Goal: Task Accomplishment & Management: Manage account settings

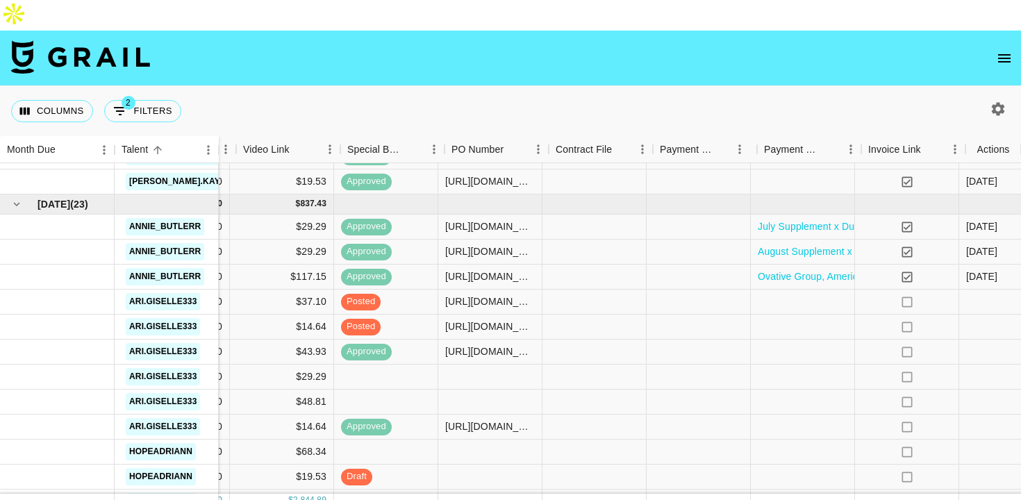
scroll to position [830, 764]
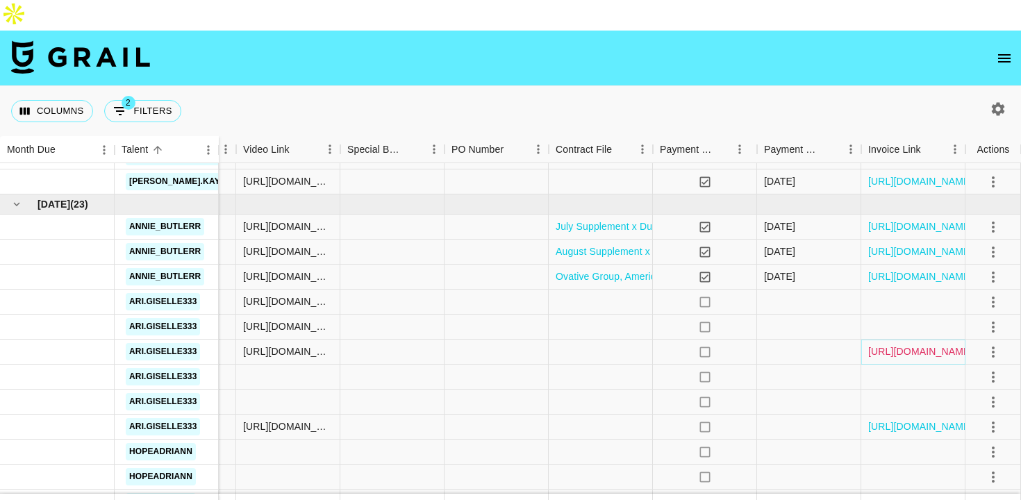
click at [928, 345] on link "https://in.xero.com/CR769GxsWylO86cy0fDf3DMCQEQTQamvILwITR61" at bounding box center [920, 352] width 105 height 14
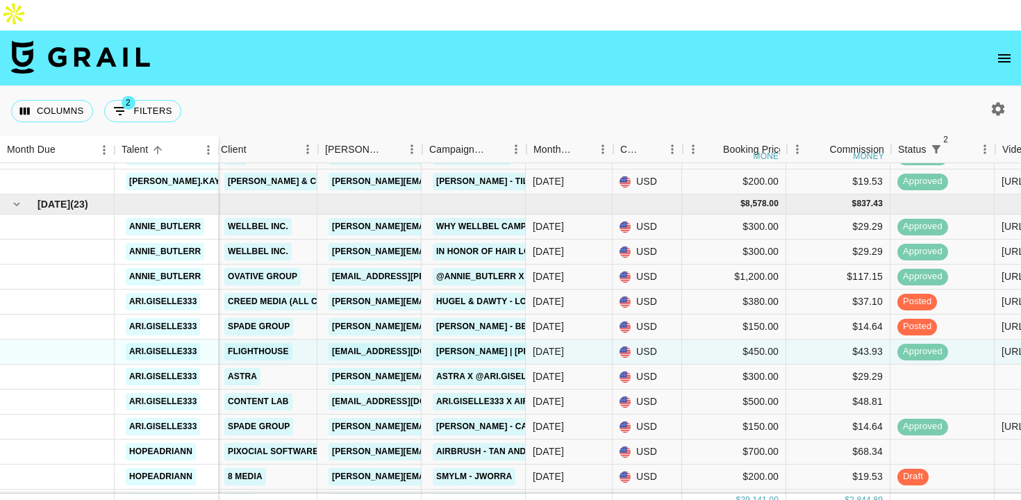
scroll to position [830, 10]
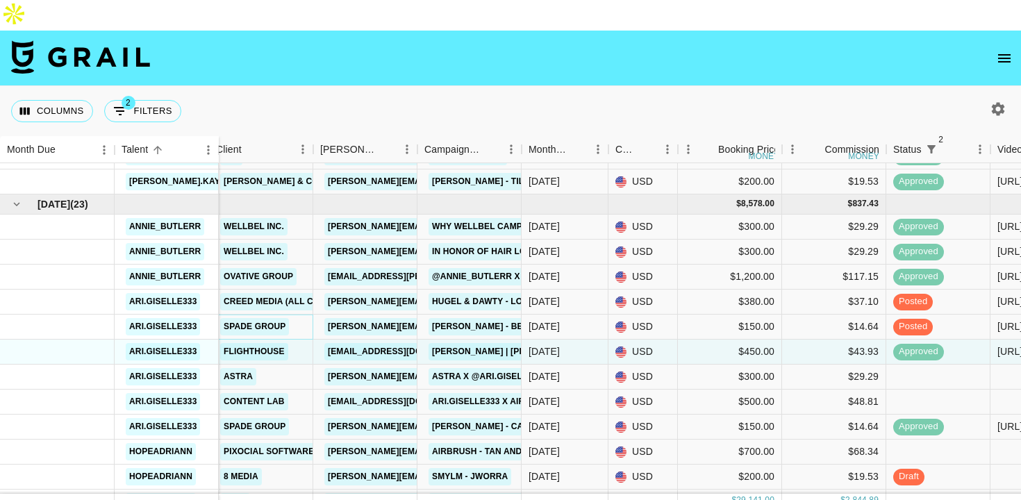
click at [282, 318] on link "Spade Group" at bounding box center [254, 326] width 69 height 17
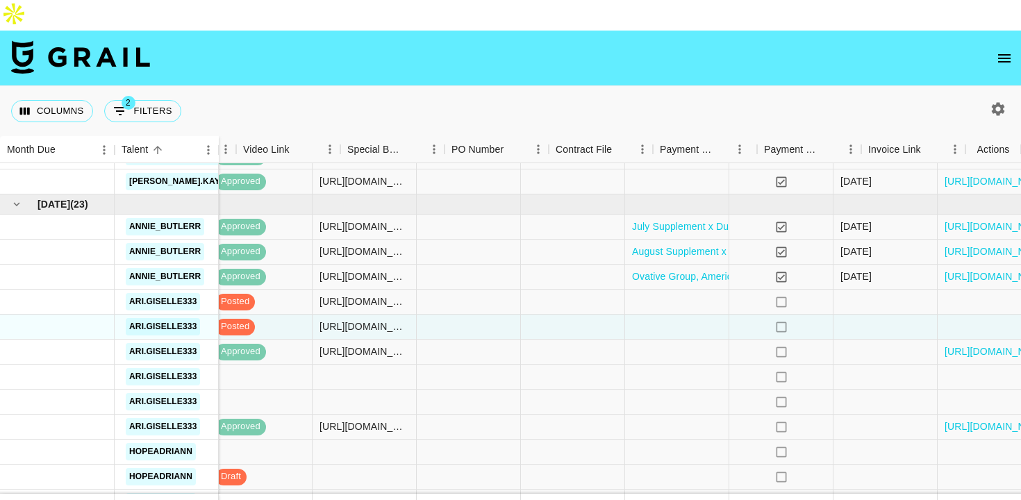
scroll to position [830, 764]
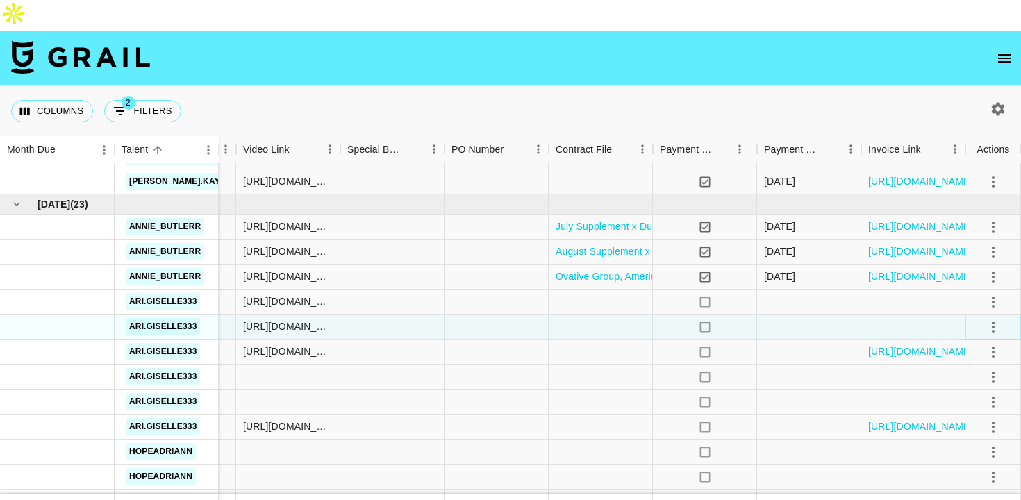
click at [995, 319] on icon "select merge strategy" at bounding box center [993, 327] width 17 height 17
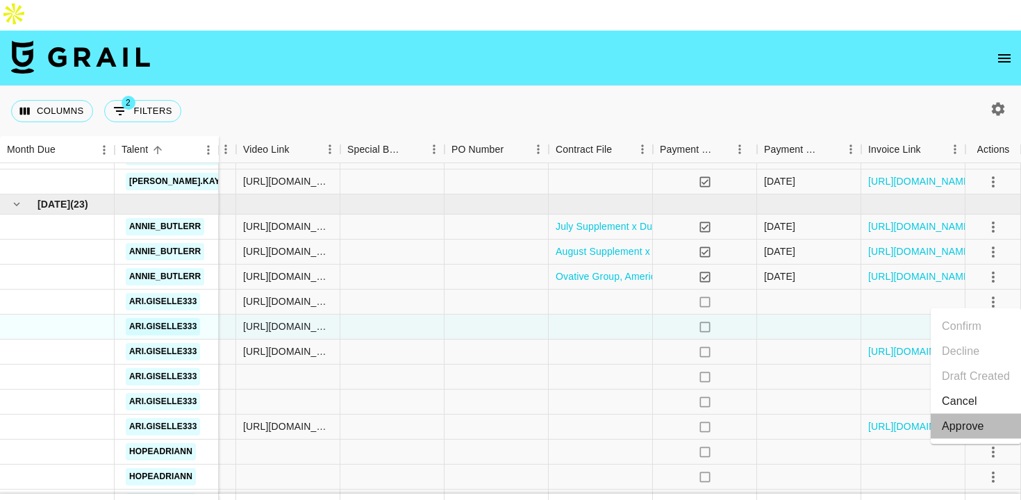
click at [961, 426] on div "Approve" at bounding box center [963, 426] width 42 height 17
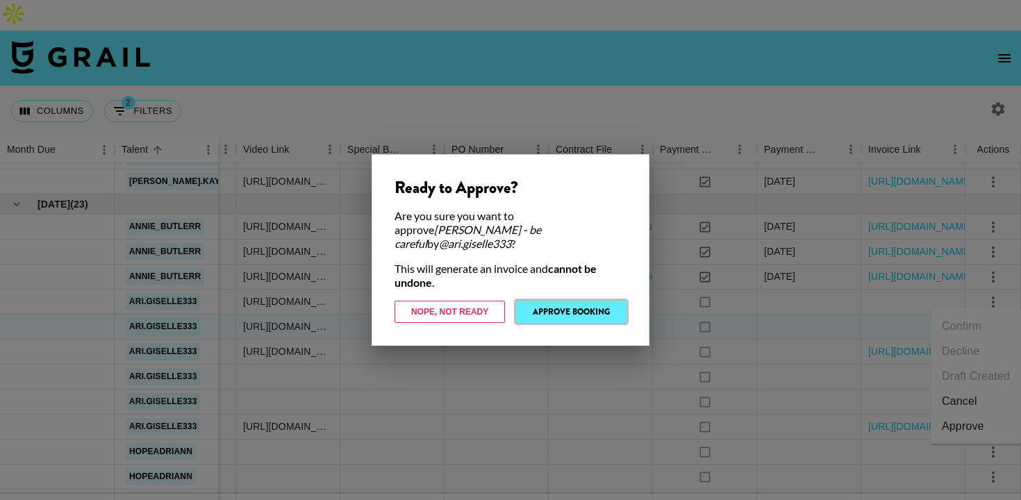
click at [595, 304] on button "Approve Booking" at bounding box center [571, 312] width 110 height 22
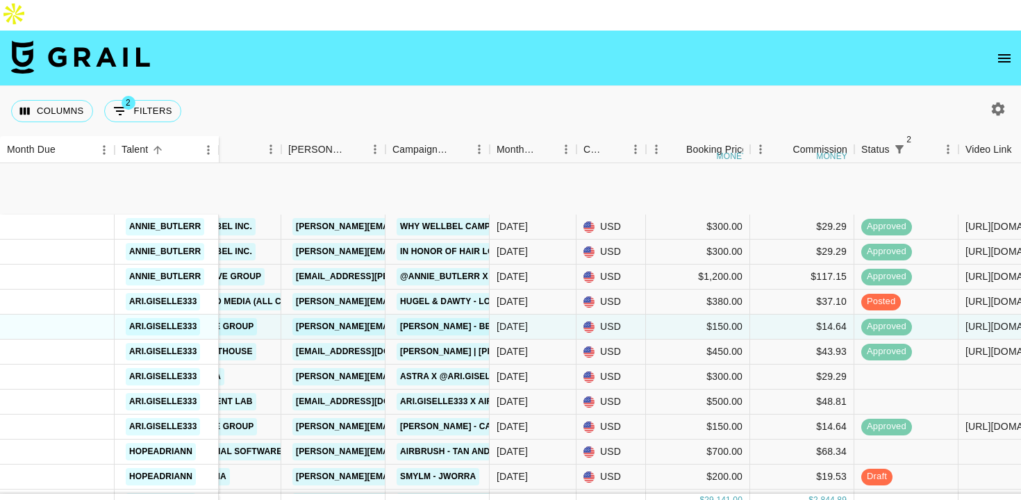
scroll to position [1001, 42]
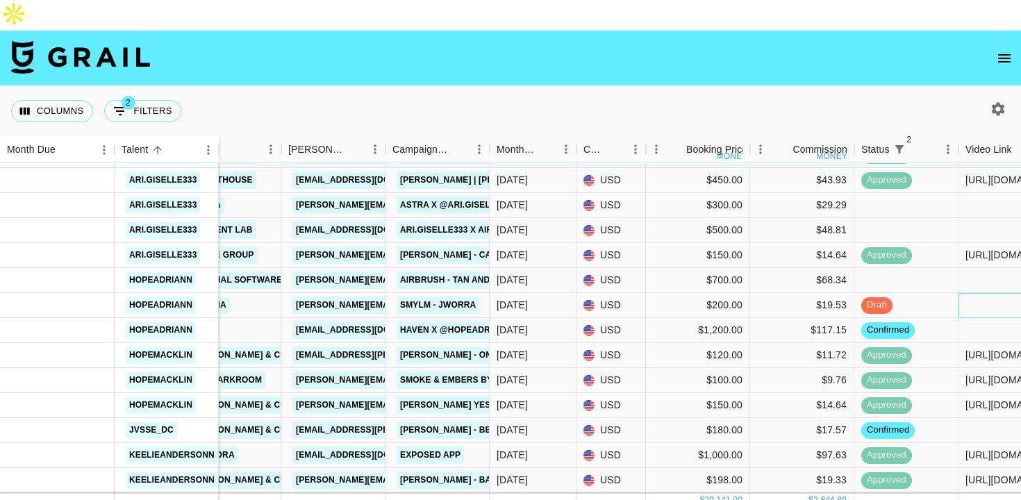
click at [987, 293] on div at bounding box center [1011, 305] width 104 height 25
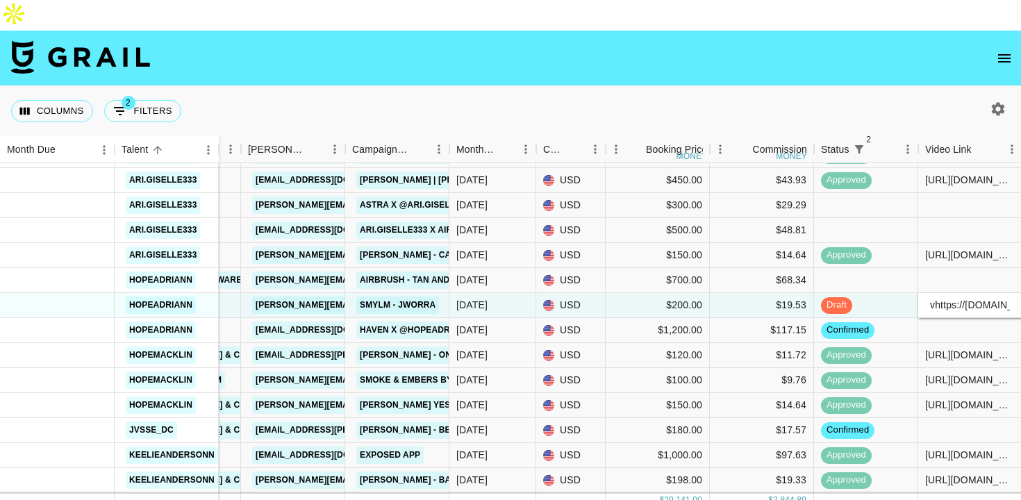
scroll to position [0, 551]
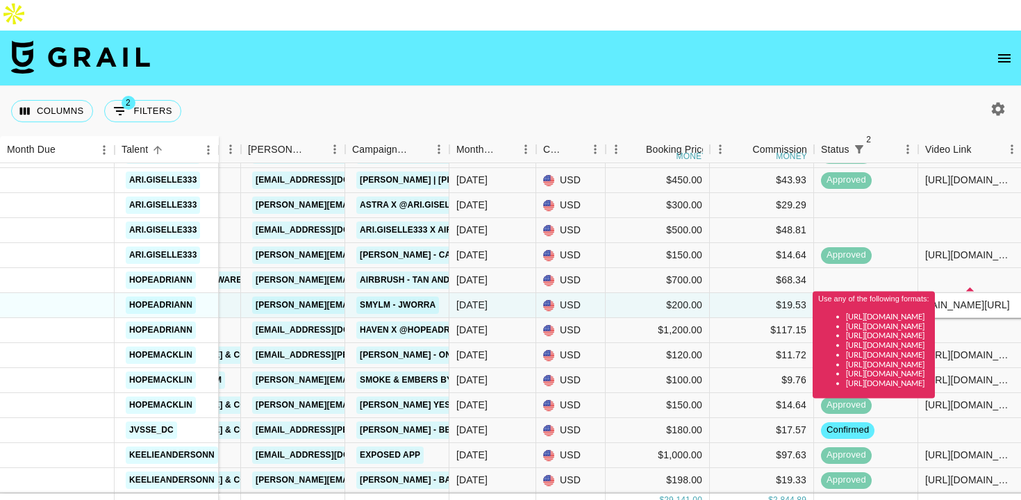
click at [966, 299] on input "vhttps://www.tiktok.com/@hopeadriann/video/7539270305580059918?is_from_webapp=1…" at bounding box center [970, 304] width 102 height 11
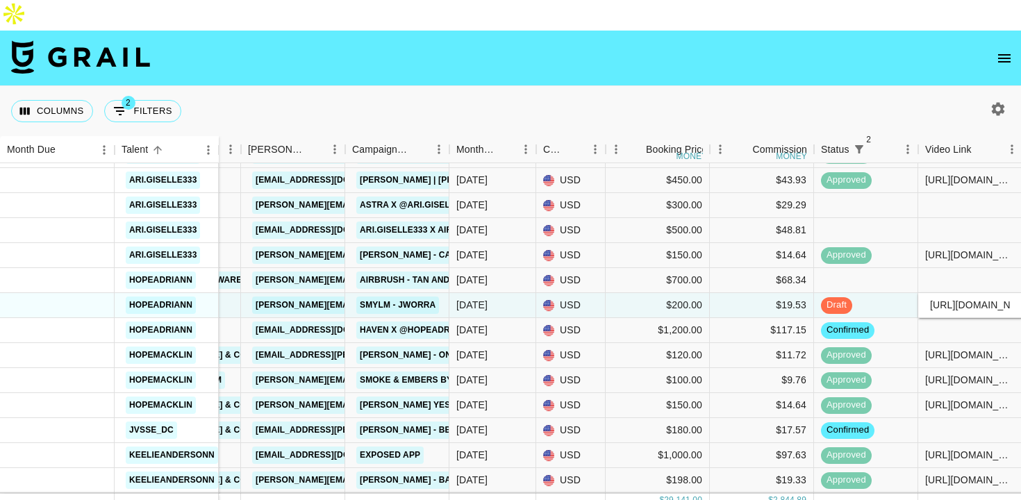
type input "https://www.tiktok.com/@hopeadriann/video/7539270305580059918?is_from_webapp=1&…"
click at [943, 268] on div at bounding box center [970, 280] width 104 height 25
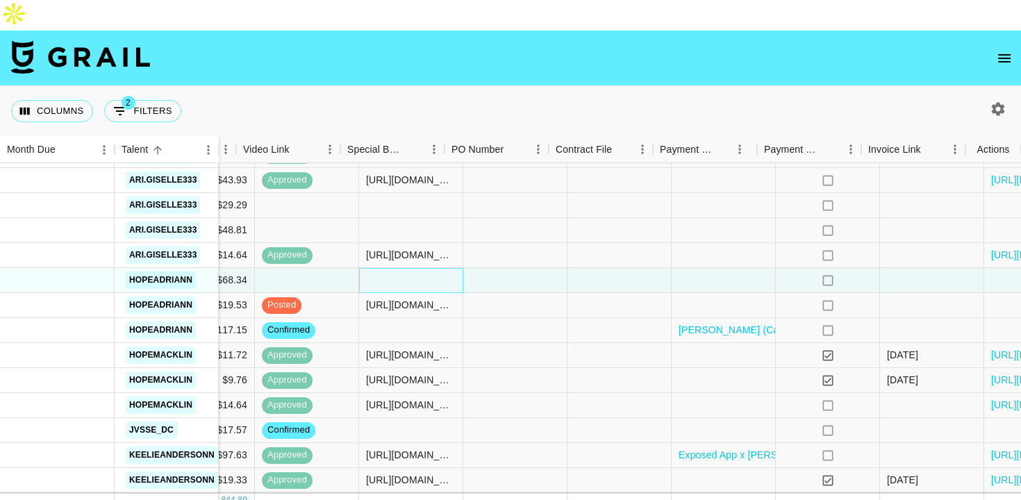
scroll to position [1001, 764]
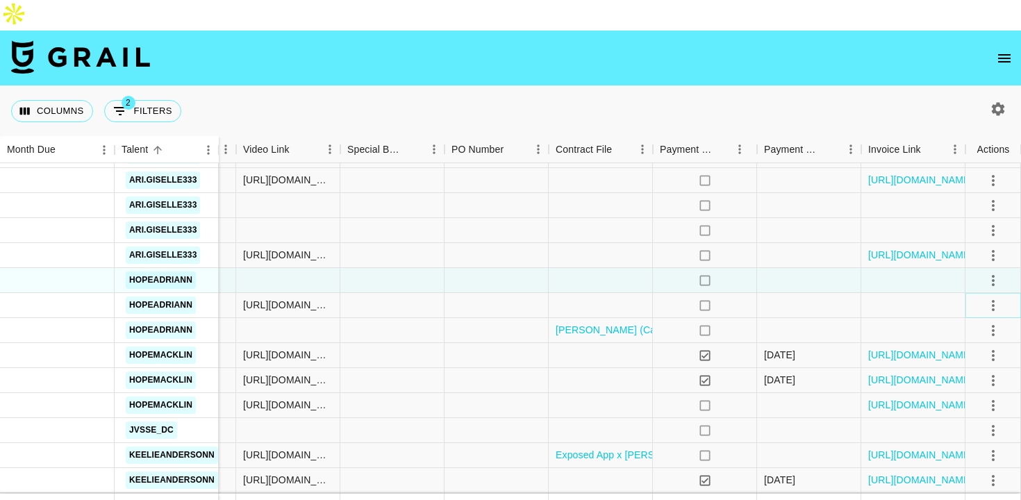
click at [990, 297] on icon "select merge strategy" at bounding box center [993, 305] width 17 height 17
click at [963, 394] on li "Approve" at bounding box center [976, 405] width 90 height 25
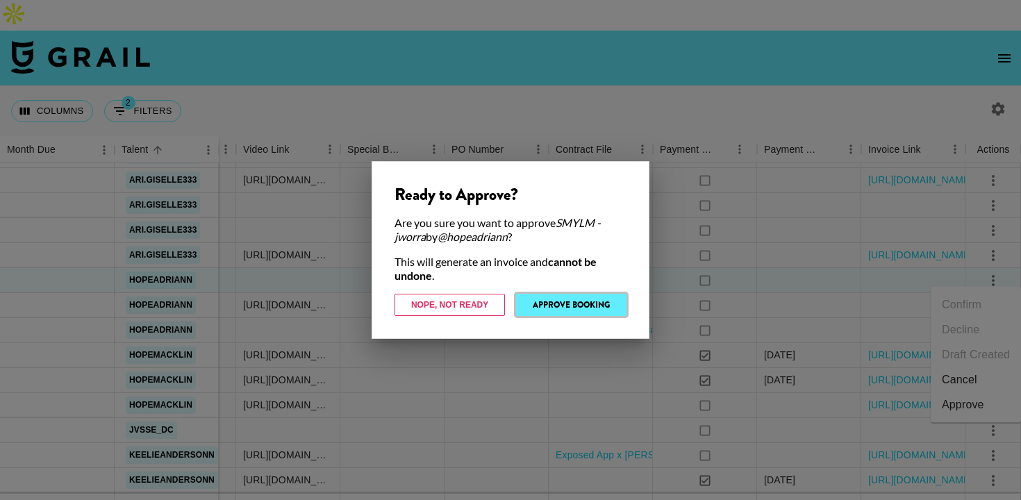
click at [590, 302] on button "Approve Booking" at bounding box center [571, 305] width 110 height 22
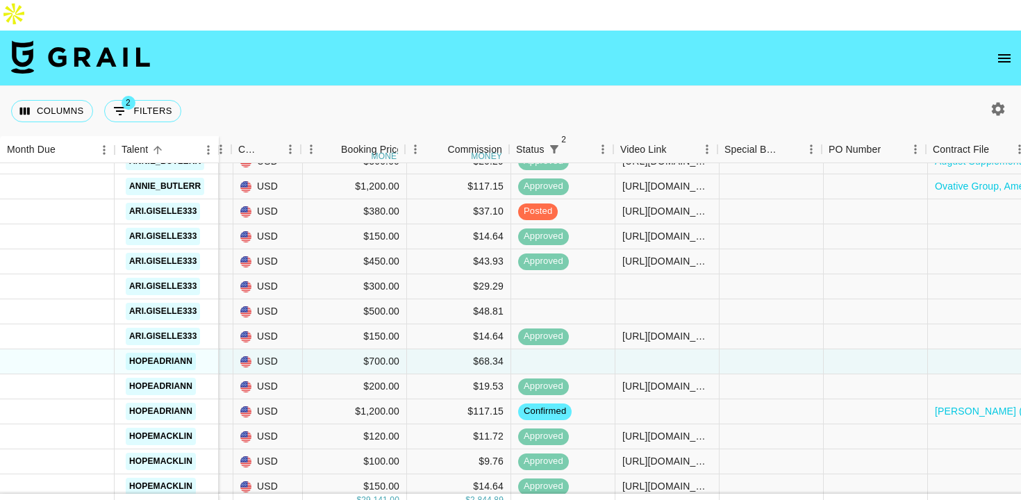
scroll to position [920, 388]
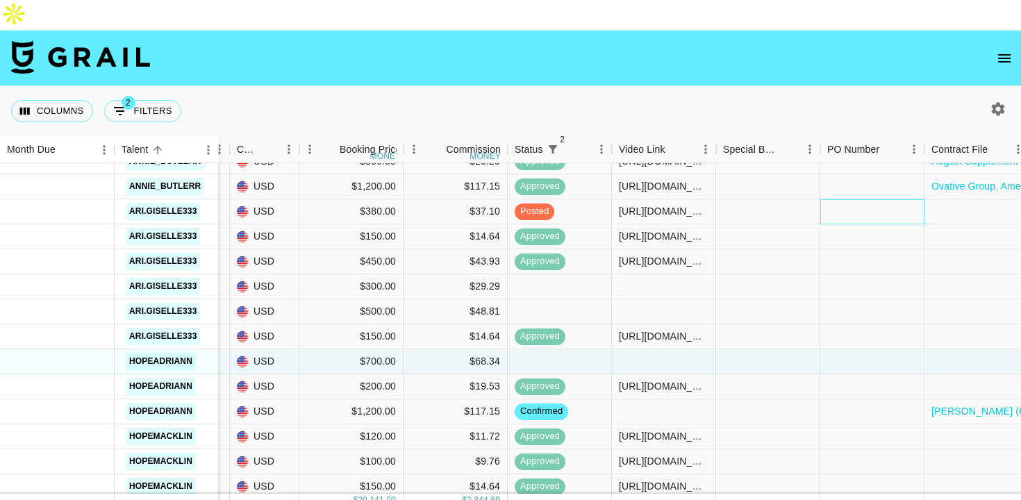
click at [839, 199] on div at bounding box center [873, 211] width 104 height 25
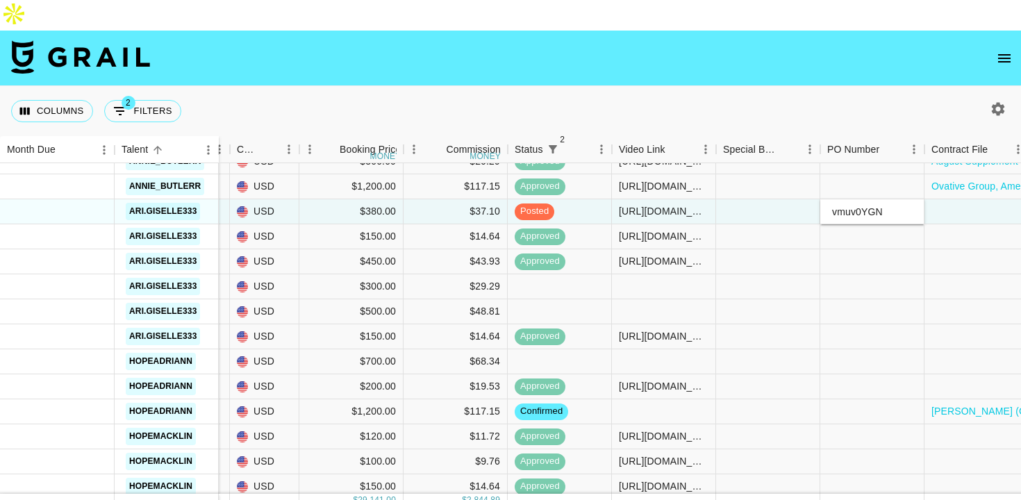
click at [838, 206] on input "vmuv0YGN" at bounding box center [872, 211] width 102 height 11
type input "muv0YGN"
click at [944, 199] on div at bounding box center [977, 211] width 104 height 25
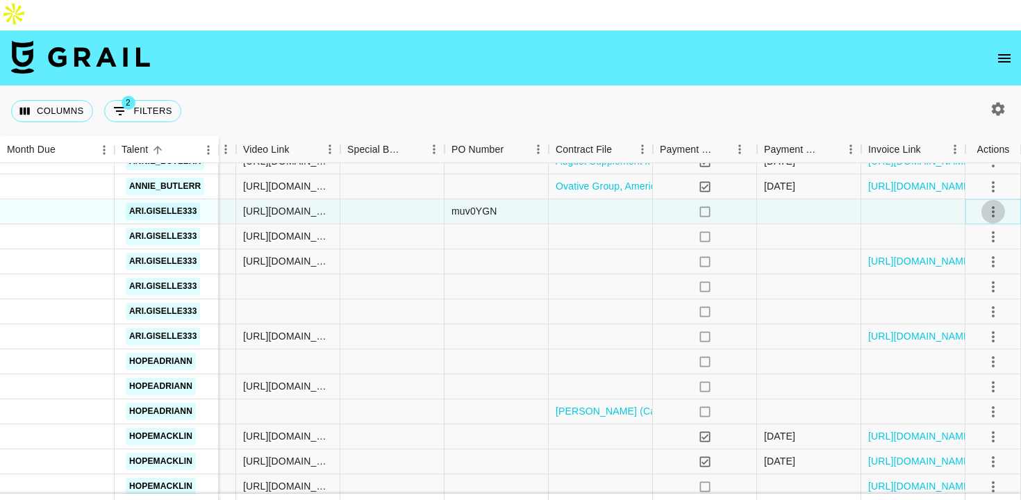
click at [985, 204] on icon "select merge strategy" at bounding box center [993, 212] width 17 height 17
click at [961, 313] on div "Approve" at bounding box center [963, 311] width 42 height 17
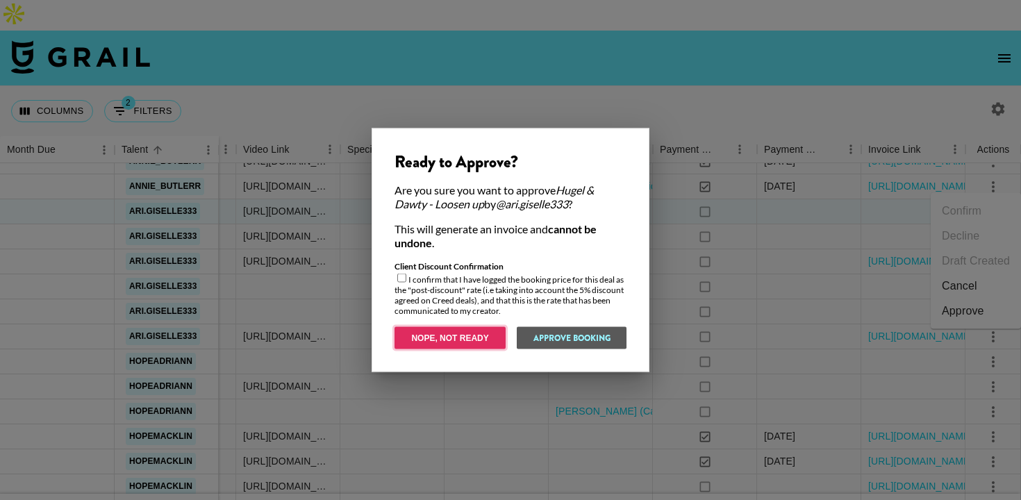
click at [449, 340] on button "Nope, Not Ready" at bounding box center [450, 338] width 111 height 22
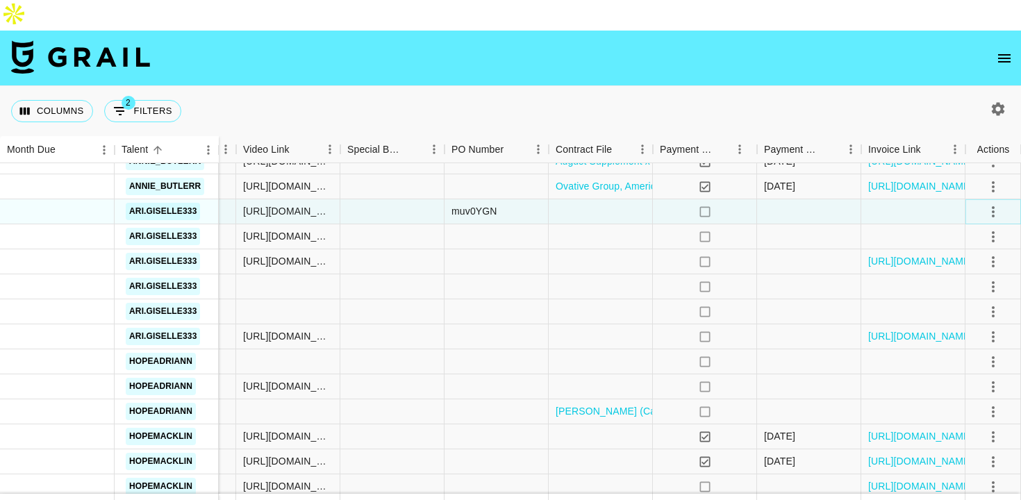
click at [990, 204] on icon "select merge strategy" at bounding box center [993, 212] width 17 height 17
click at [955, 310] on div "Approve" at bounding box center [963, 311] width 42 height 17
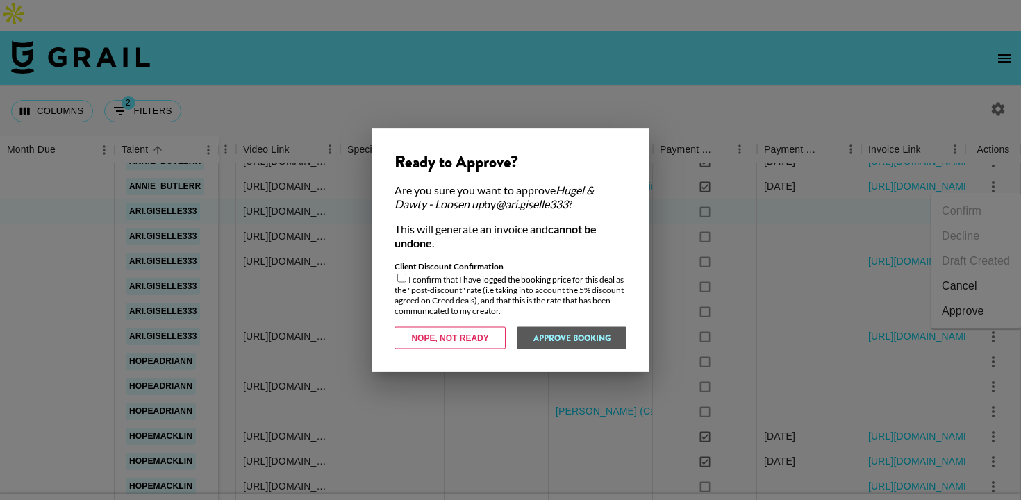
click at [460, 291] on div "Client Discount Confirmation I confirm that I have logged the booking price for…" at bounding box center [511, 288] width 232 height 55
click at [399, 279] on input "checkbox" at bounding box center [401, 278] width 9 height 9
checkbox input "true"
click at [571, 336] on button "Approve Booking" at bounding box center [571, 338] width 110 height 22
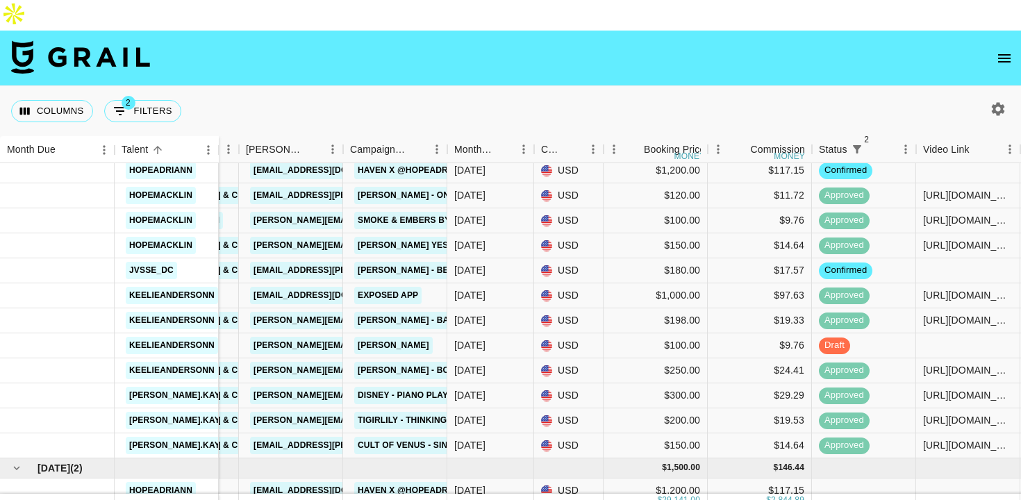
scroll to position [1170, 84]
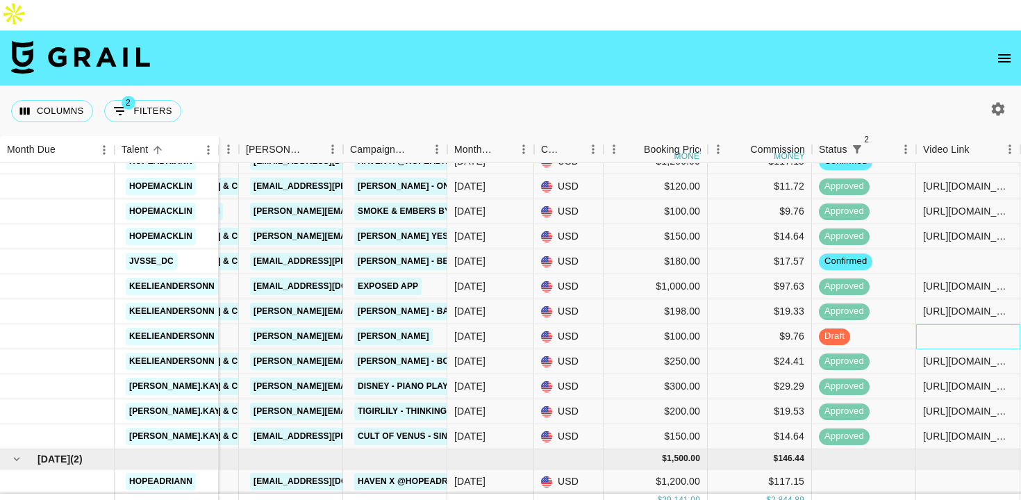
click at [938, 324] on div at bounding box center [968, 336] width 104 height 25
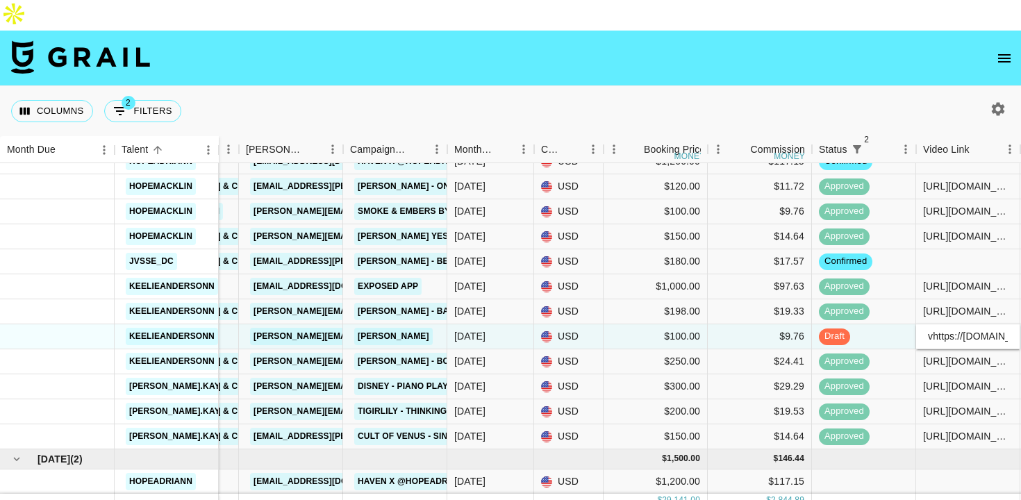
scroll to position [0, 569]
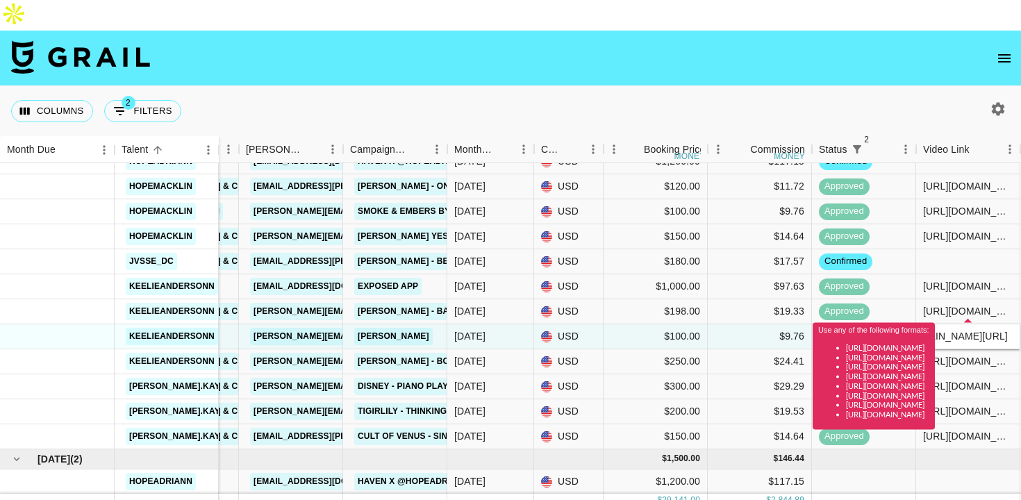
click at [938, 331] on input "vhttps://www.tiktok.com/@keelieandersonn/video/7538947976195001631?is_from_weba…" at bounding box center [968, 336] width 102 height 11
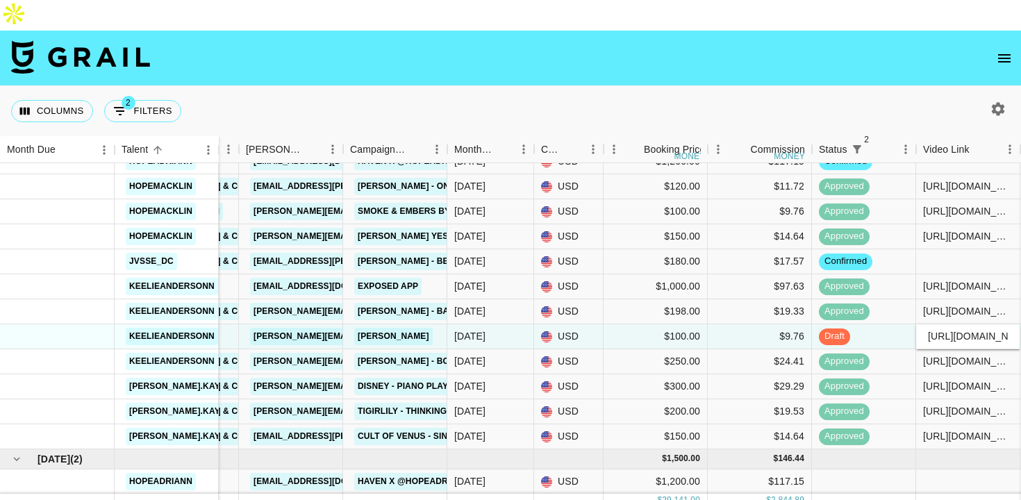
type input "https://www.tiktok.com/@keelieandersonn/video/7538947976195001631?is_from_webap…"
click at [968, 304] on div "https://www.tiktok.com/@keelieandersonn/video/7536271670227553567?is_from_webap…" at bounding box center [968, 311] width 90 height 14
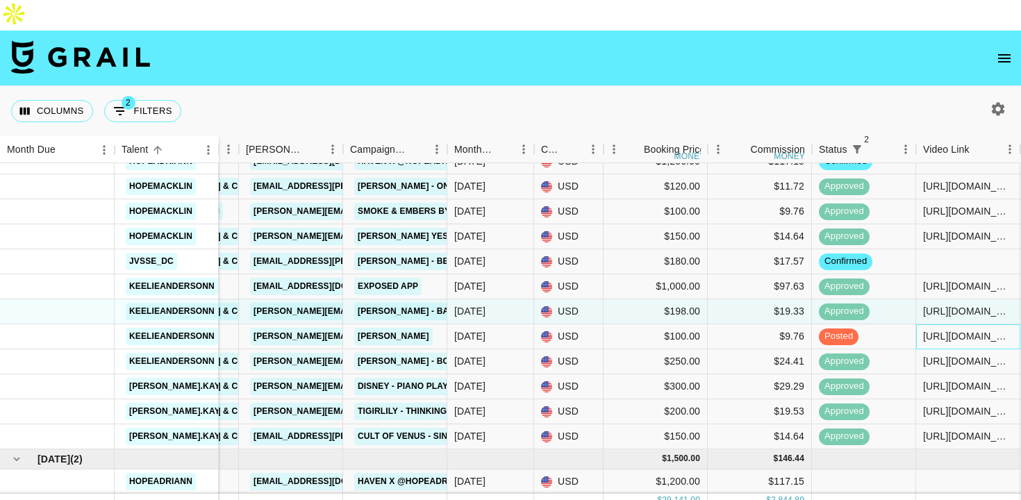
click at [975, 329] on div "https://www.tiktok.com/@keelieandersonn/video/7538947976195001631?is_from_webap…" at bounding box center [968, 336] width 90 height 14
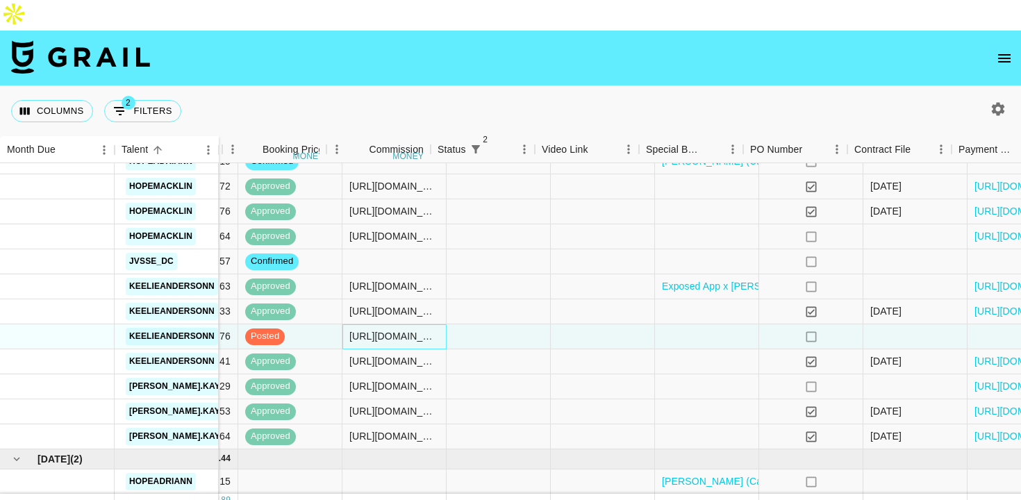
scroll to position [1170, 764]
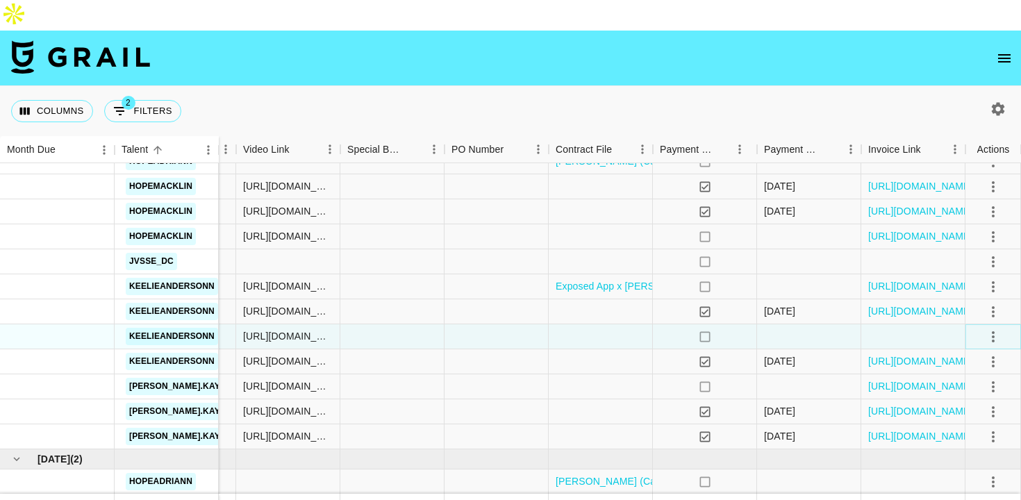
click at [1002, 325] on button "select merge strategy" at bounding box center [994, 337] width 24 height 24
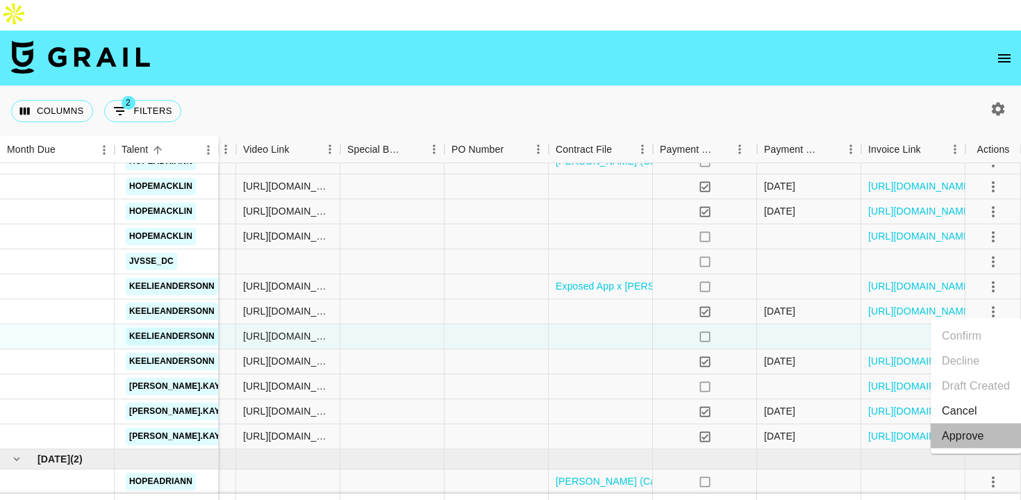
click at [973, 436] on div "Approve" at bounding box center [963, 436] width 42 height 17
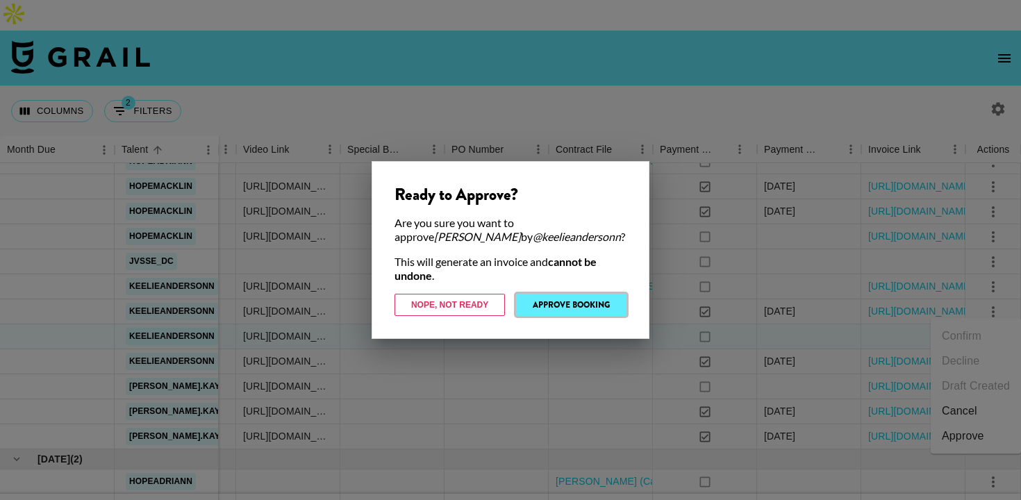
click at [612, 304] on button "Approve Booking" at bounding box center [571, 305] width 110 height 22
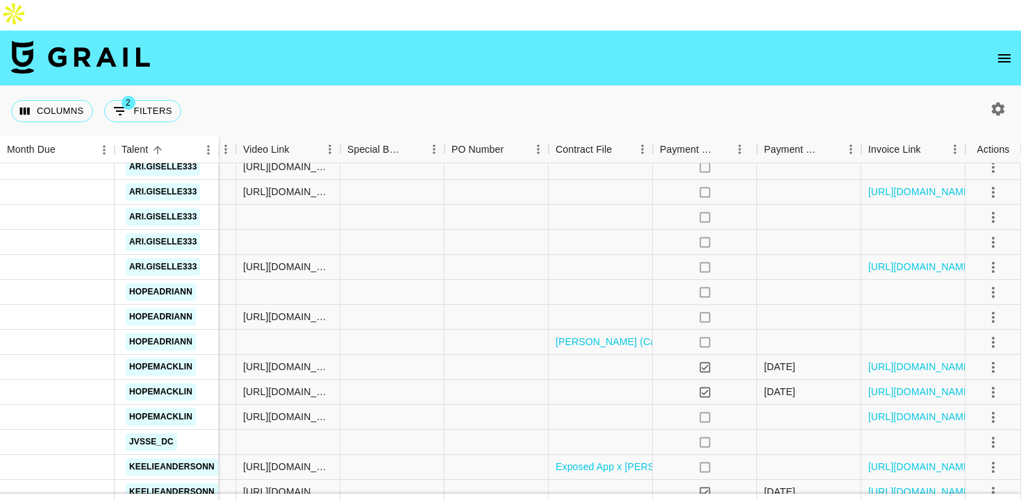
scroll to position [780, 764]
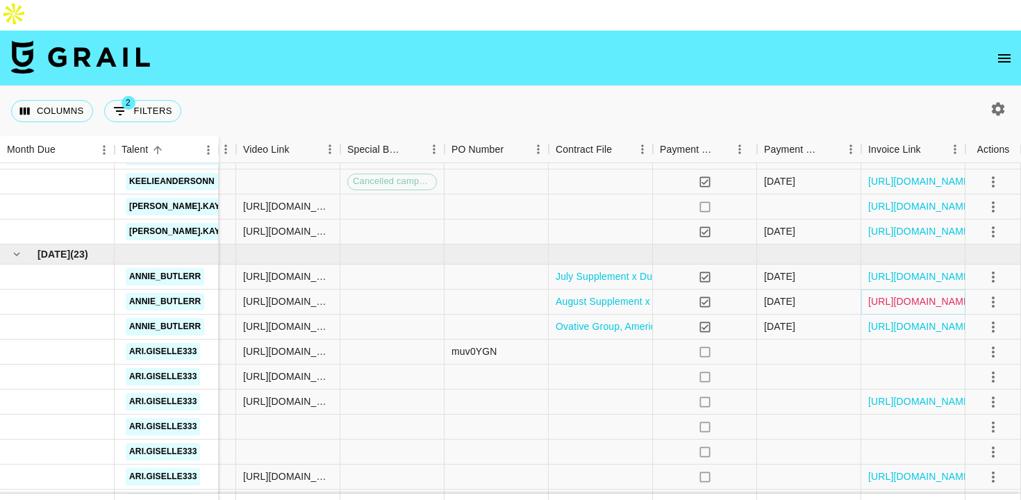
click at [905, 295] on link "https://in.xero.com/uCiBhwYc4RA0XcHioBdKagcD6QLUPecRr8j0MuV0" at bounding box center [920, 302] width 105 height 14
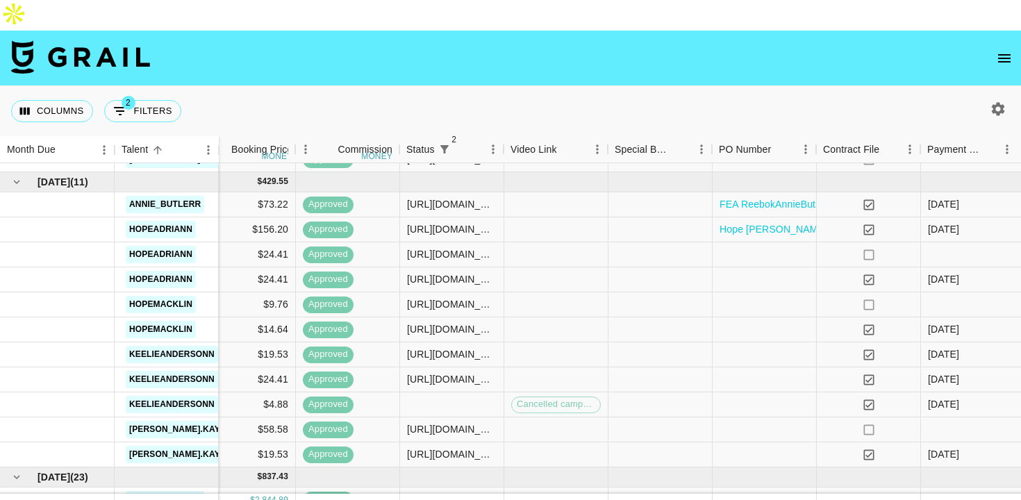
scroll to position [557, 764]
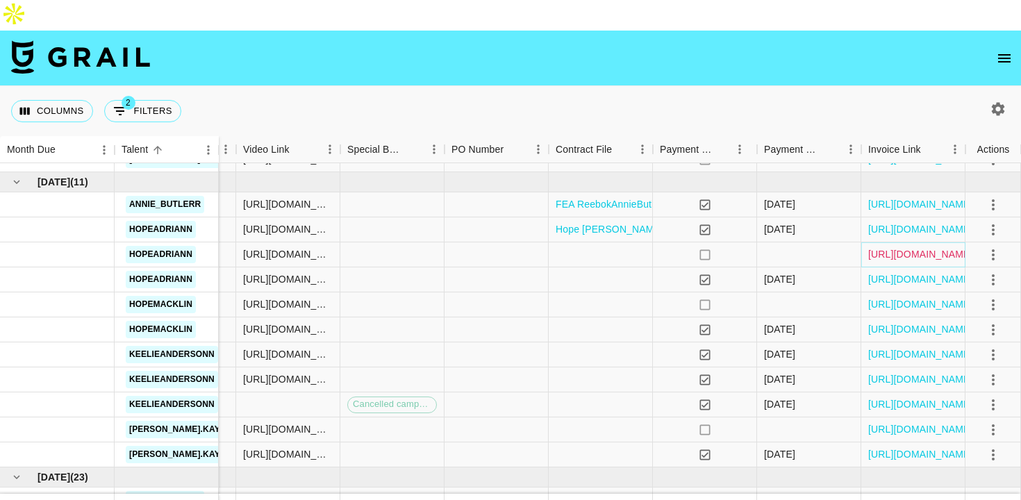
click at [906, 247] on link "https://in.xero.com/7AIIW9Phmfi32DAkL4Ww9eW5nhJulo6jIUecBfzW" at bounding box center [920, 254] width 105 height 14
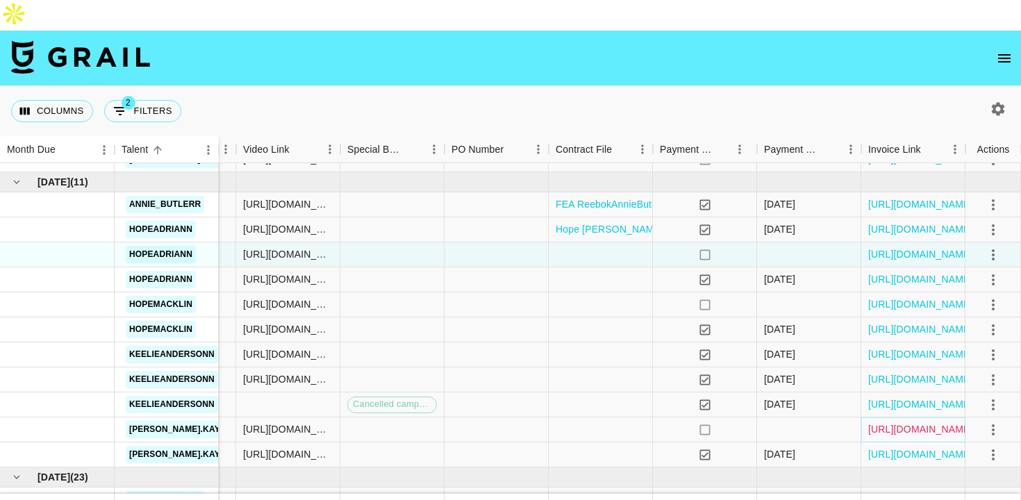
click at [921, 422] on link "https://in.xero.com/5XfFoynDKCHWR35B1xHzEyQig3o53NxzYiAYWdXh" at bounding box center [920, 429] width 105 height 14
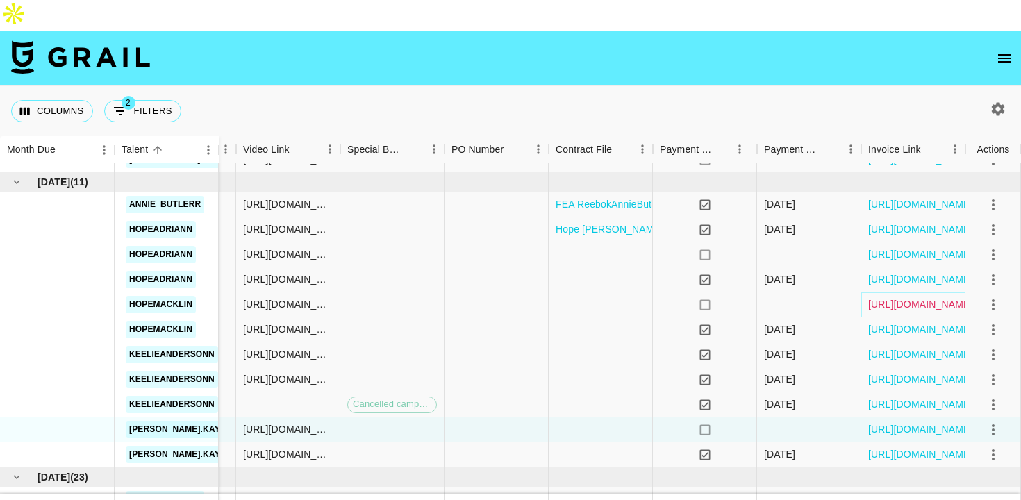
click at [939, 297] on link "https://in.xero.com/oXmrvvGgXkqbiVOd2qrwU4ycz3KFbhnF9uA9h63B" at bounding box center [920, 304] width 105 height 14
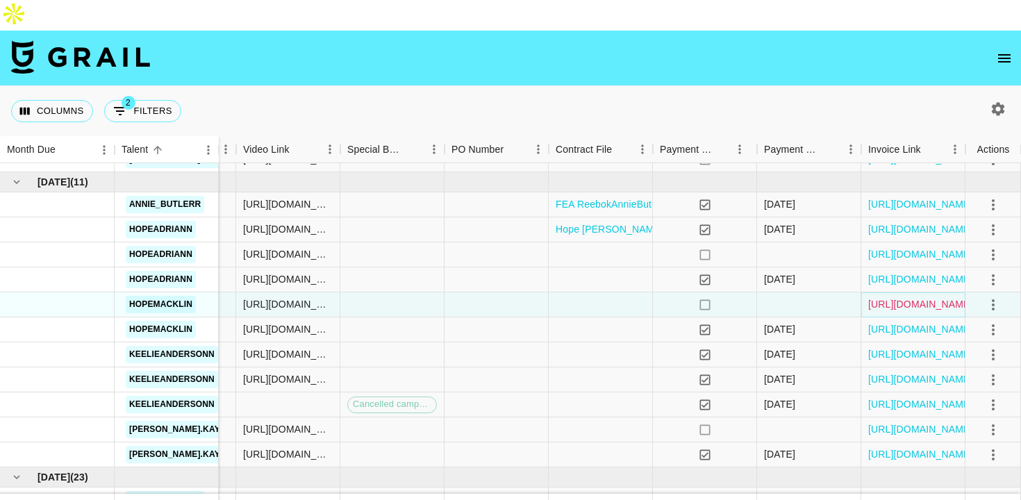
scroll to position [343, 764]
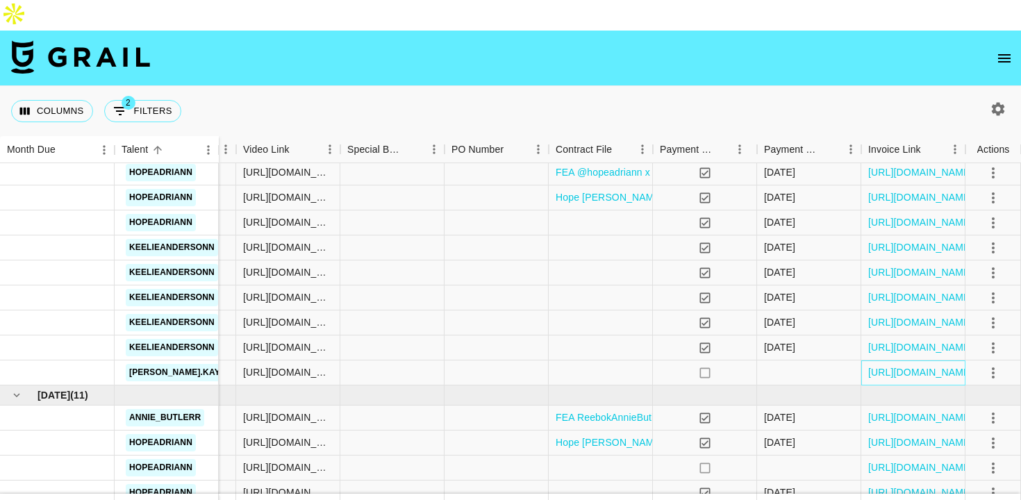
click at [923, 361] on div "[URL][DOMAIN_NAME]" at bounding box center [914, 373] width 104 height 25
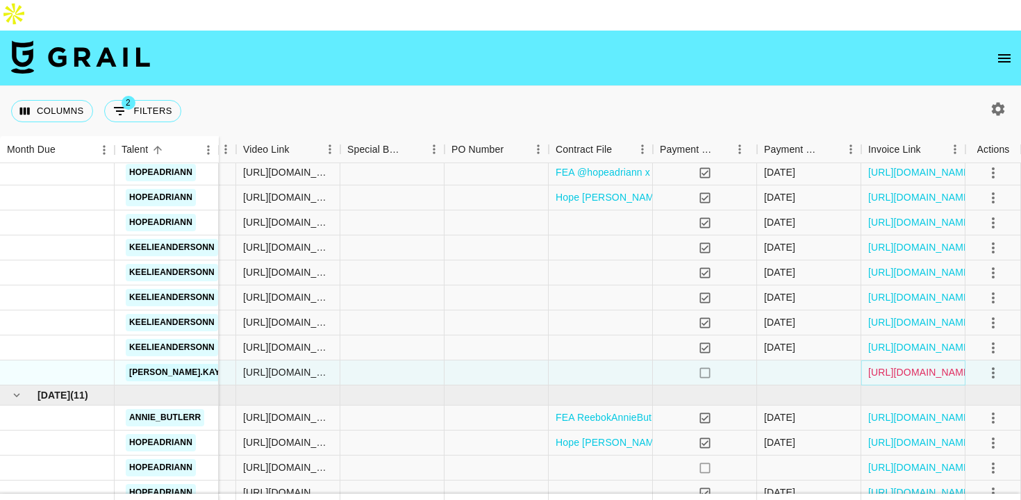
click at [923, 365] on link "[URL][DOMAIN_NAME]" at bounding box center [920, 372] width 105 height 14
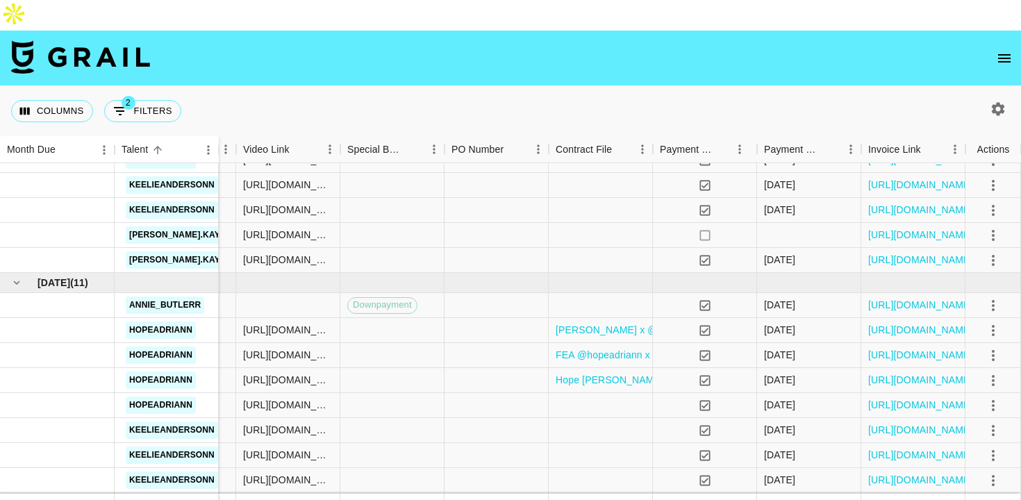
scroll to position [162, 764]
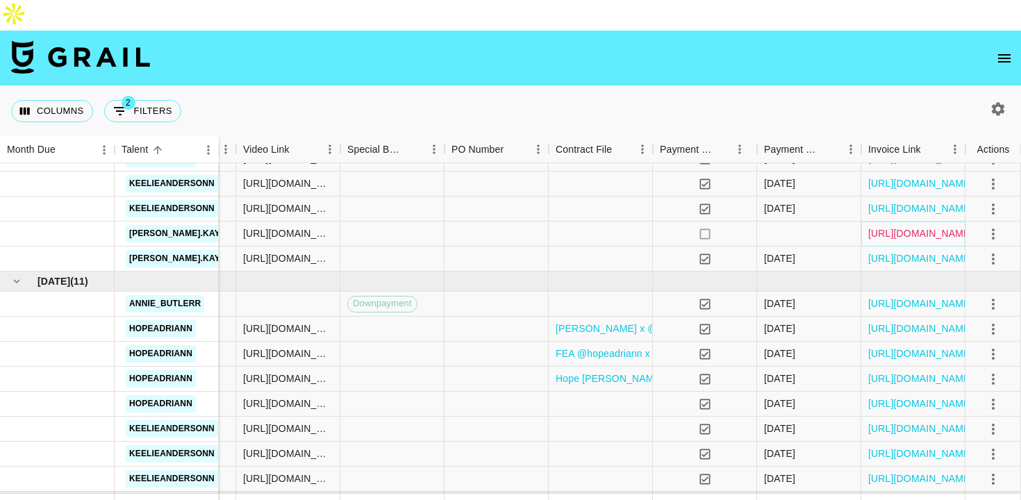
click at [932, 226] on link "[URL][DOMAIN_NAME]" at bounding box center [920, 233] width 105 height 14
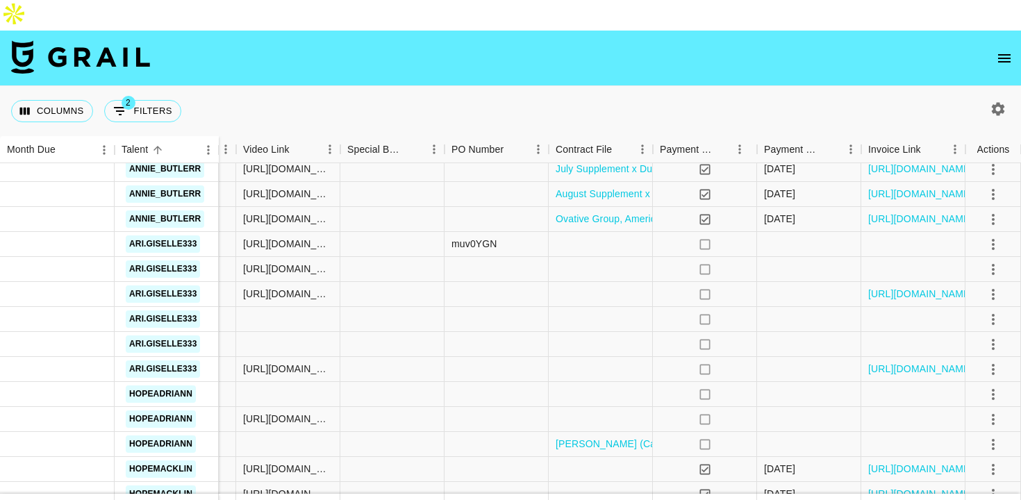
scroll to position [998, 764]
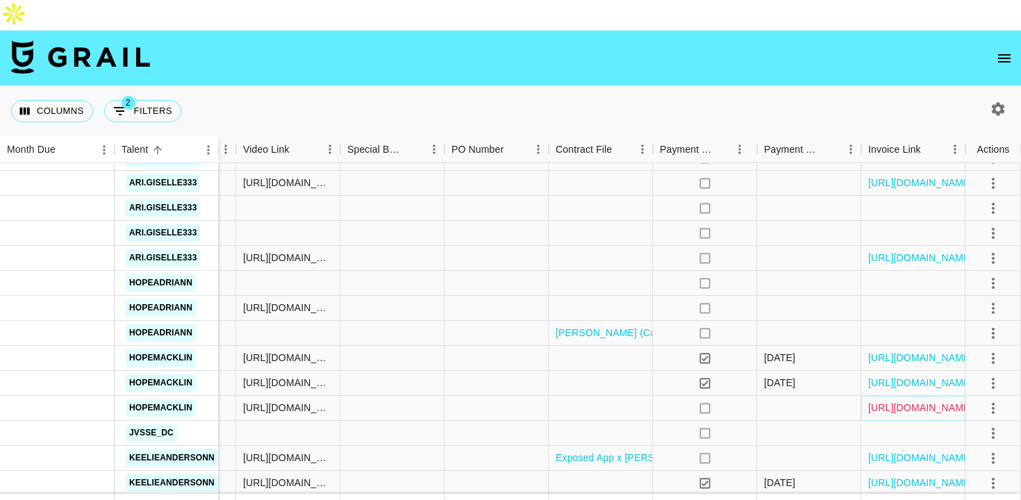
click at [889, 401] on link "https://in.xero.com/vZsn8vnoOtxlJPWeRvOv1hvu2oRJvV7Lj5ClDfuL" at bounding box center [920, 408] width 105 height 14
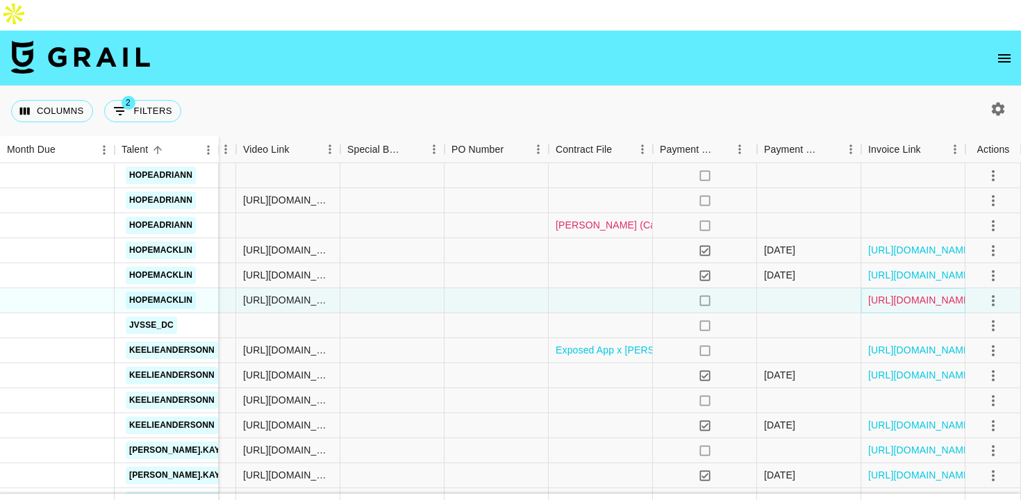
scroll to position [1112, 764]
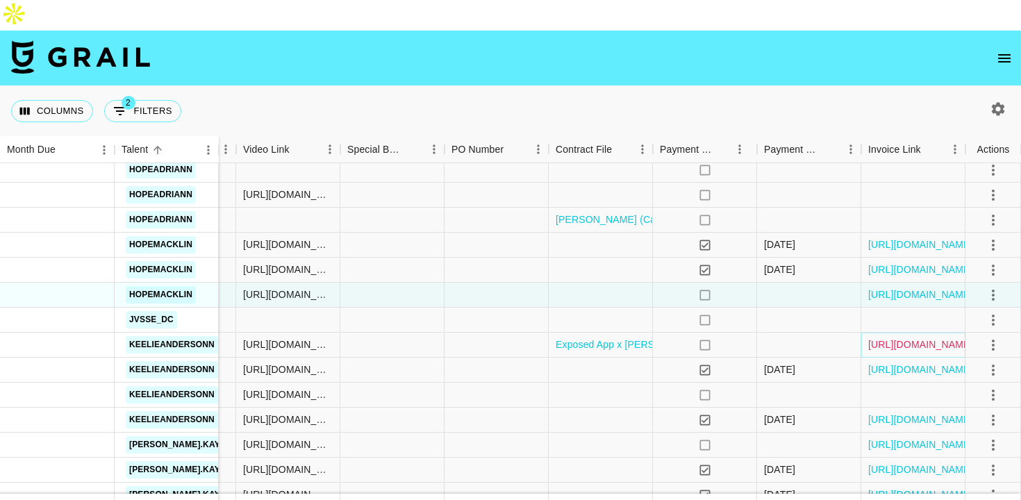
click at [930, 338] on link "https://in.xero.com/x0yaSy8lgySkscbEAB044oUZAyDUHBxsHAIU1HkW" at bounding box center [920, 345] width 105 height 14
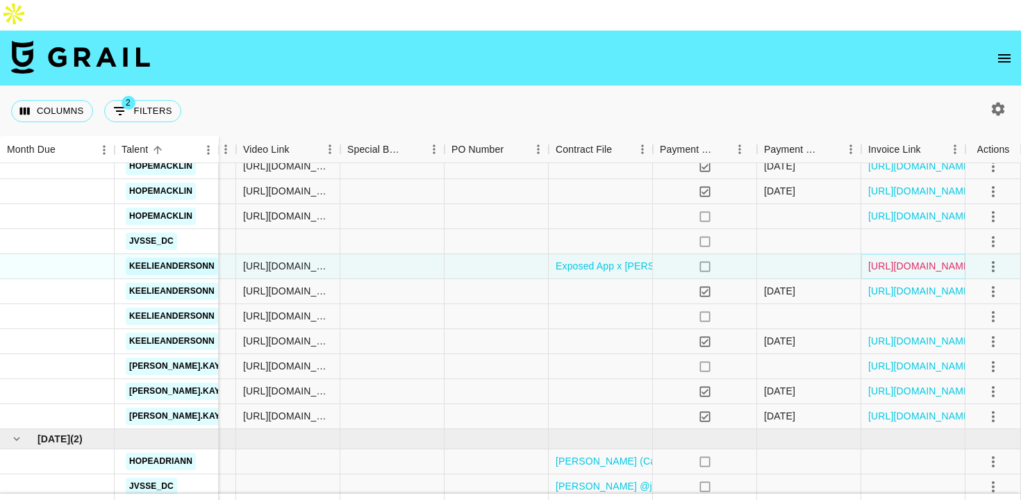
scroll to position [1191, 764]
click at [942, 359] on link "https://in.xero.com/HCBTUkppMh0DkxfkEhYnNi0LSL27dtNNuG1Samud" at bounding box center [920, 366] width 105 height 14
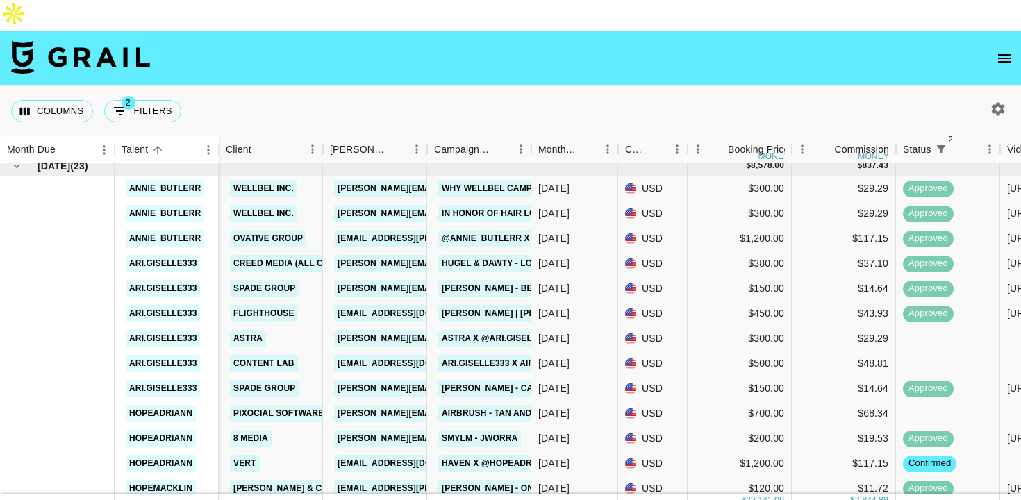
scroll to position [869, 0]
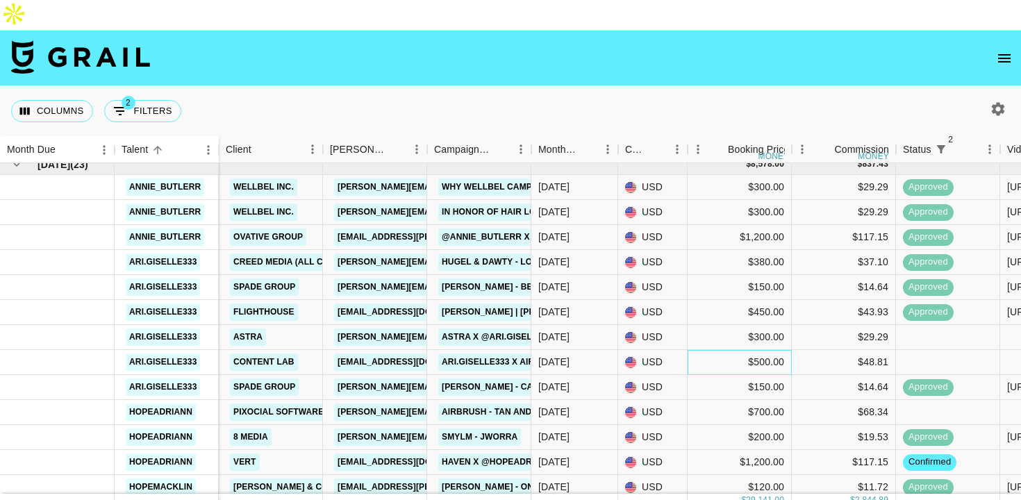
click at [710, 350] on div "$500.00" at bounding box center [740, 362] width 104 height 25
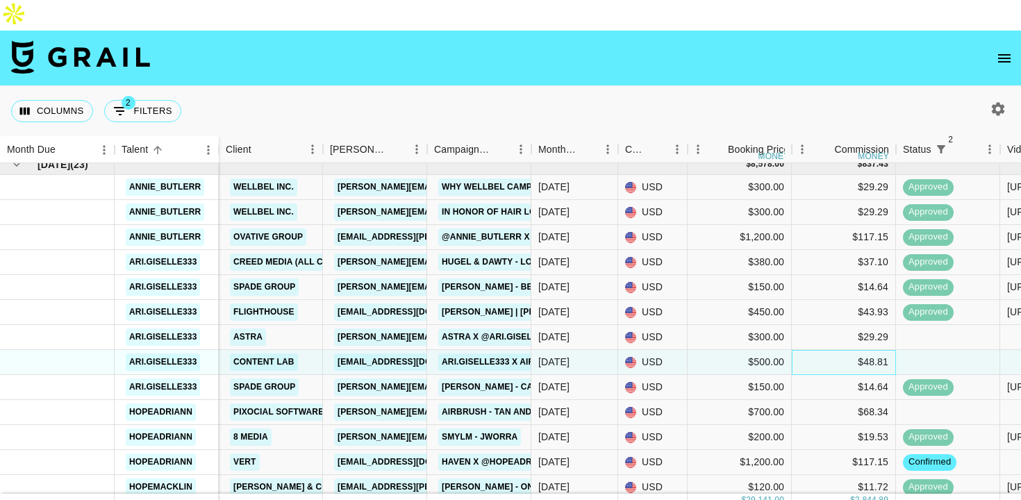
click at [834, 350] on div "$48.81" at bounding box center [844, 362] width 104 height 25
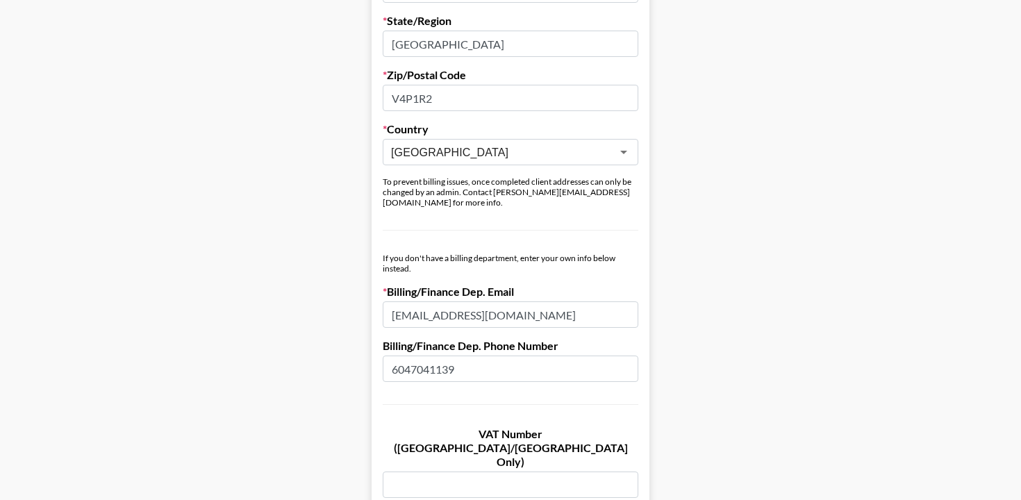
scroll to position [663, 0]
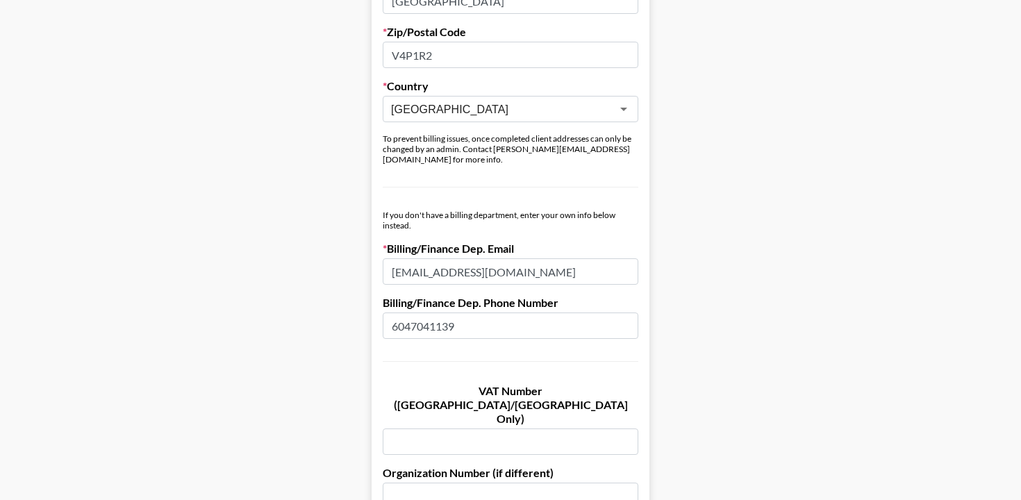
click at [486, 258] on input "yassin@spadegroup.io" at bounding box center [511, 271] width 256 height 26
paste input "finance"
type input "finance@spadegroup.io"
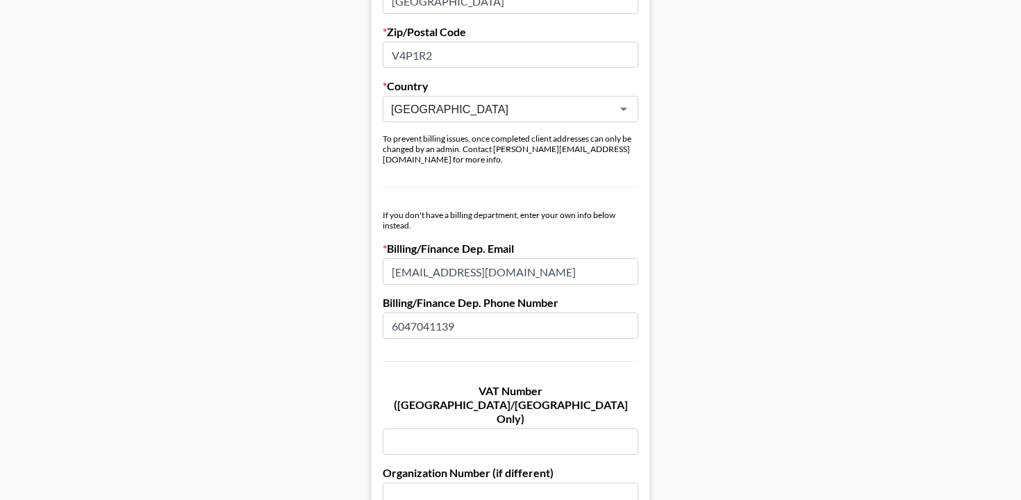
click at [813, 297] on main "Send New Client Form to Client Copy Link to Client Form Company Name Spade Grou…" at bounding box center [510, 183] width 999 height 1474
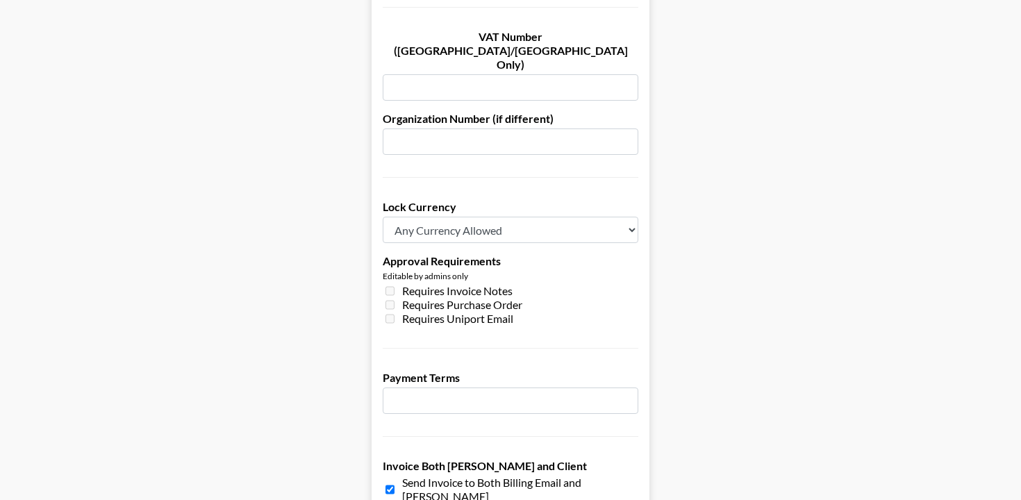
scroll to position [1091, 0]
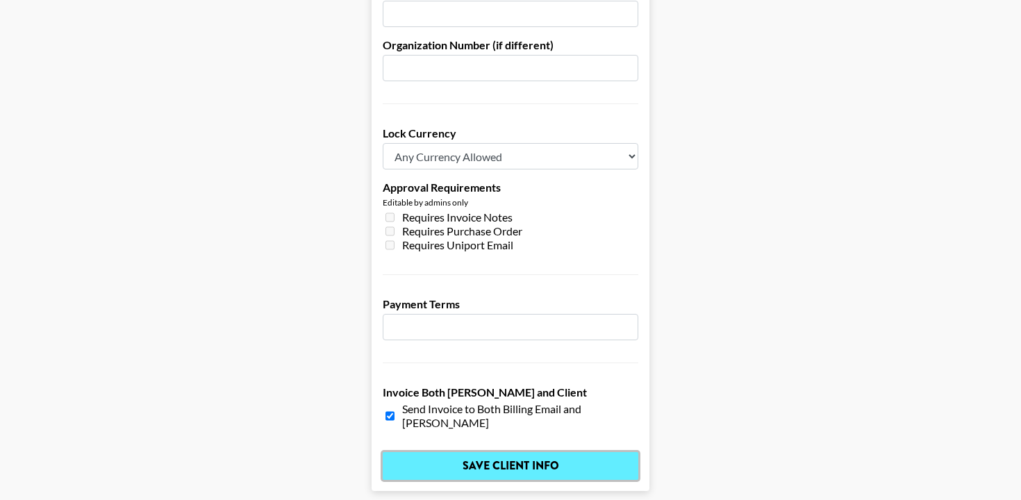
click at [525, 452] on input "Save Client Info" at bounding box center [511, 466] width 256 height 28
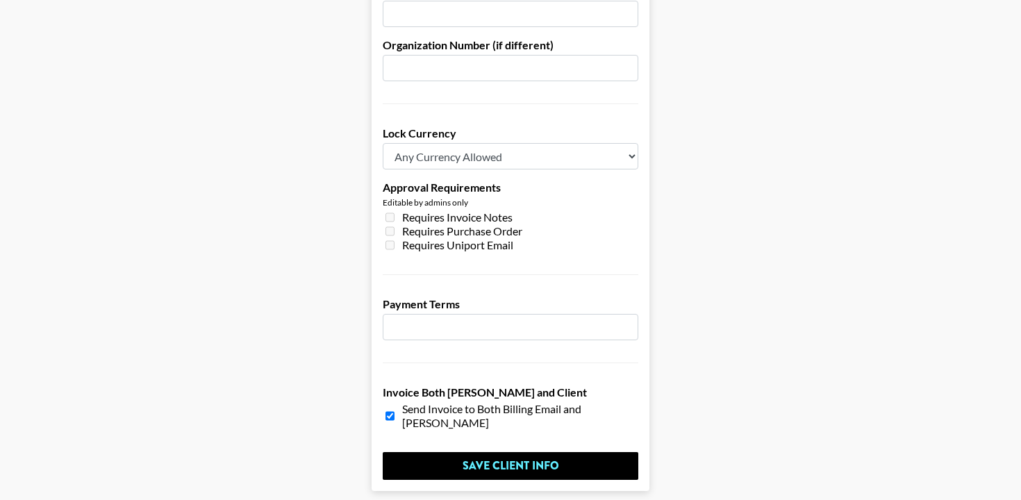
scroll to position [0, 0]
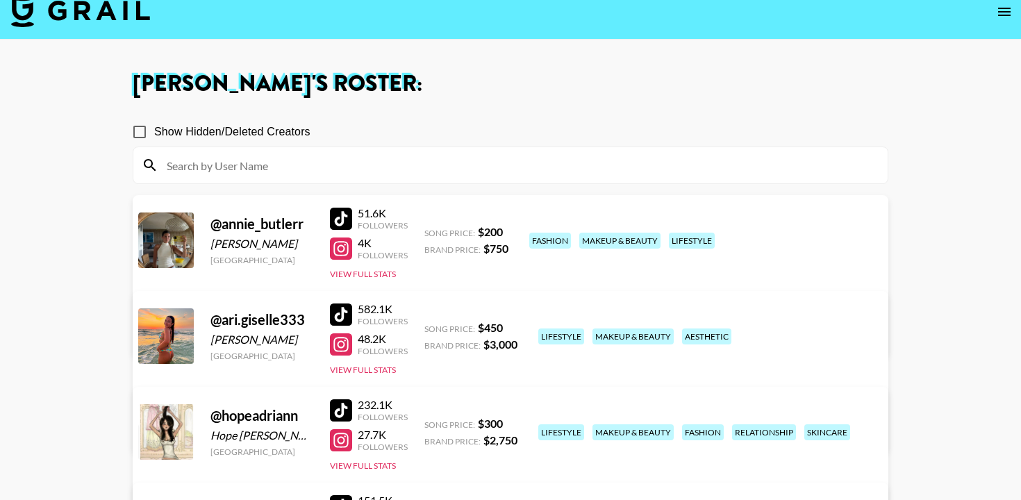
scroll to position [72, 0]
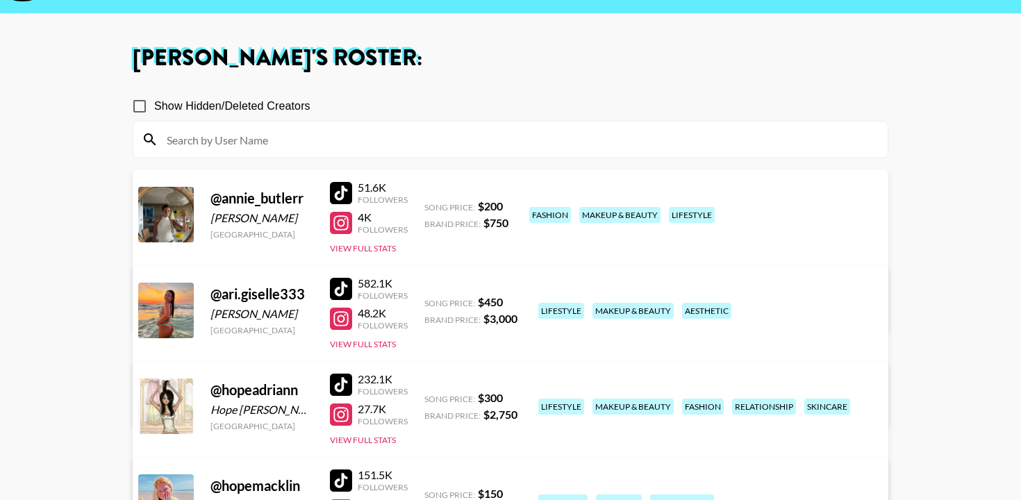
click at [343, 278] on div at bounding box center [341, 289] width 22 height 22
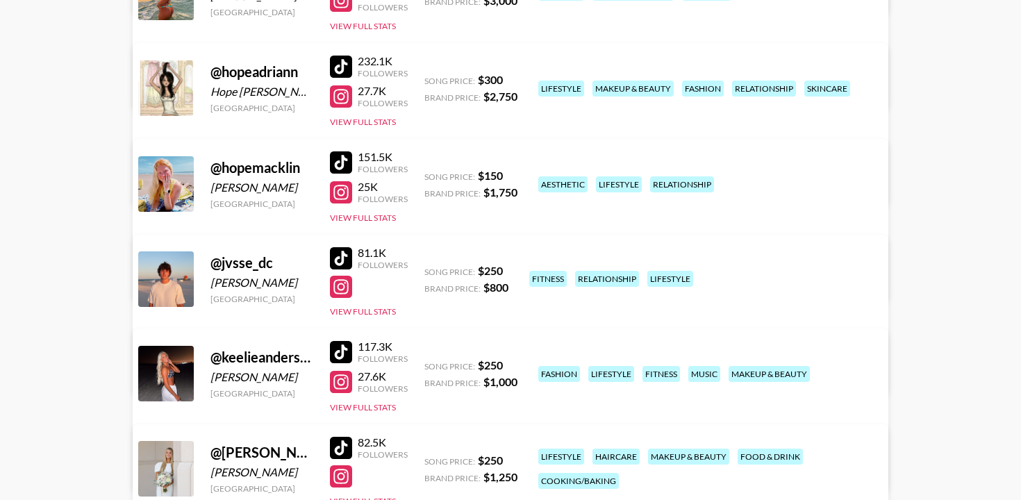
scroll to position [392, 0]
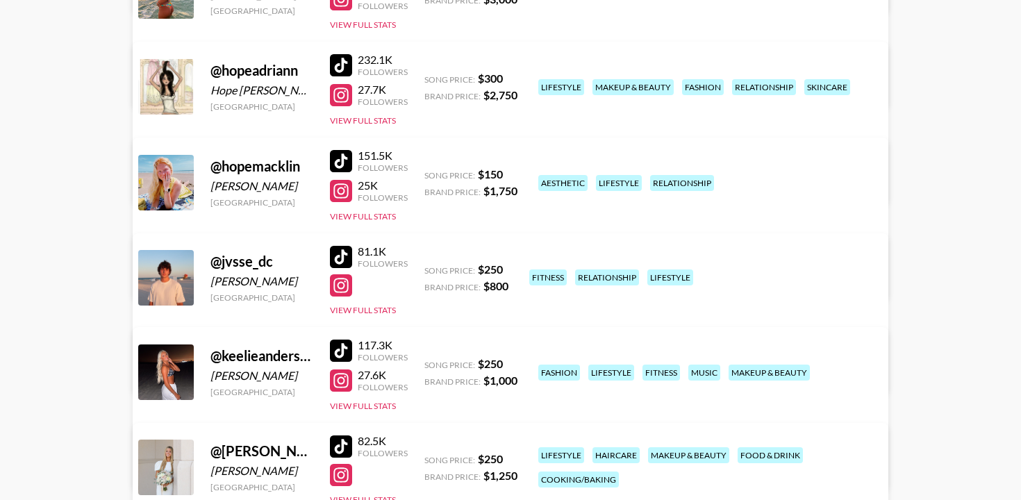
click at [340, 246] on div at bounding box center [341, 257] width 22 height 22
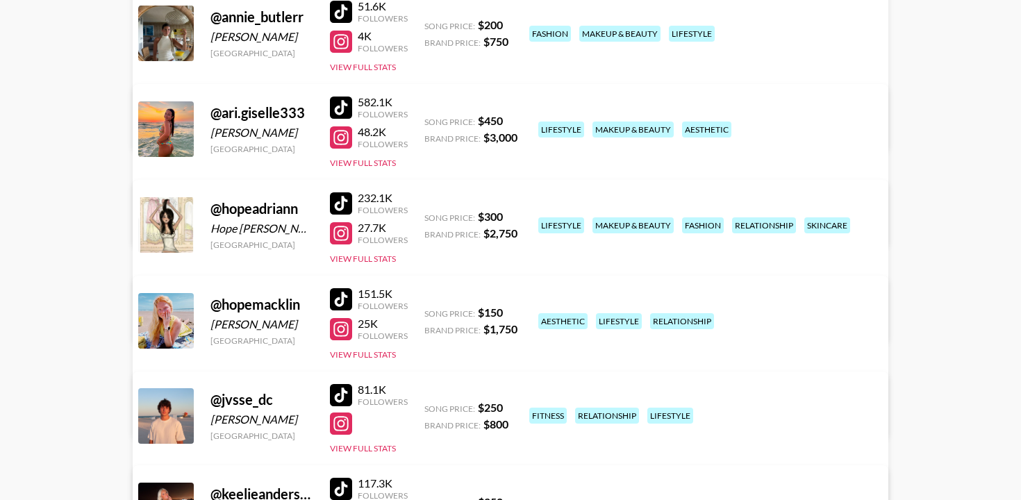
scroll to position [0, 0]
